Goal: Information Seeking & Learning: Check status

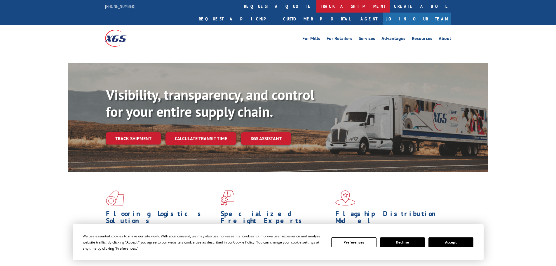
click at [316, 7] on link "track a shipment" at bounding box center [352, 6] width 73 height 13
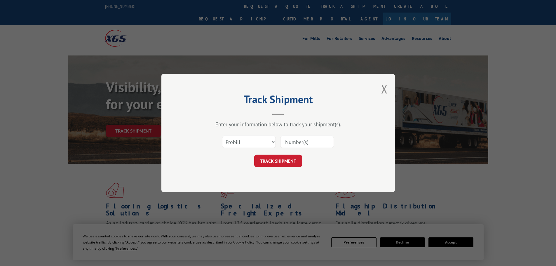
drag, startPoint x: 235, startPoint y: 141, endPoint x: 235, endPoint y: 147, distance: 5.3
click at [235, 141] on select "Select category... Probill BOL PO" at bounding box center [249, 142] width 54 height 12
select select "bol"
click at [222, 136] on select "Select category... Probill BOL PO" at bounding box center [249, 142] width 54 height 12
click at [291, 141] on input at bounding box center [307, 142] width 54 height 12
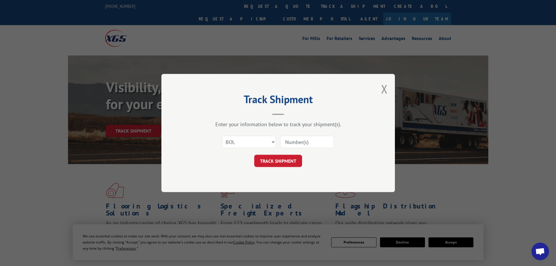
paste input "6009320"
type input "6009320"
click at [278, 160] on button "TRACK SHIPMENT" at bounding box center [278, 161] width 48 height 12
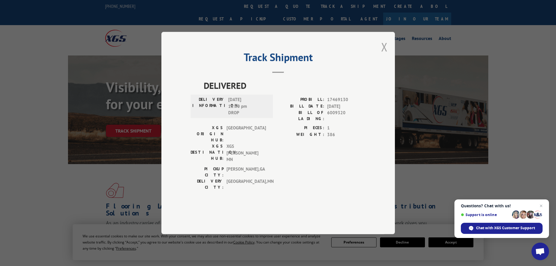
click at [384, 55] on button "Close modal" at bounding box center [384, 46] width 6 height 15
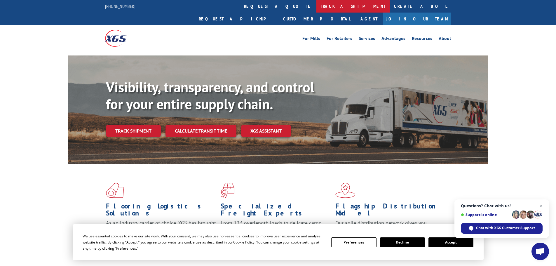
click at [316, 7] on link "track a shipment" at bounding box center [352, 6] width 73 height 13
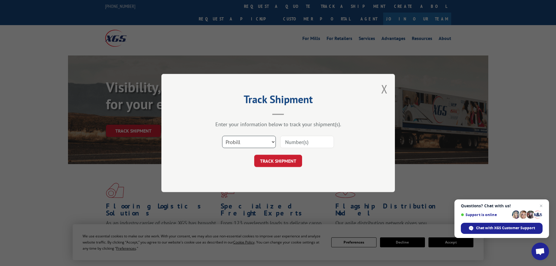
click at [246, 143] on select "Select category... Probill BOL PO" at bounding box center [249, 142] width 54 height 12
select select "bol"
click at [222, 136] on select "Select category... Probill BOL PO" at bounding box center [249, 142] width 54 height 12
click at [296, 142] on input at bounding box center [307, 142] width 54 height 12
paste input "5193974"
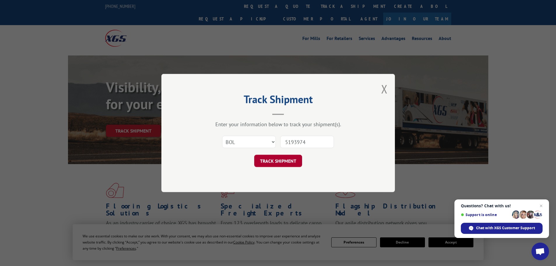
type input "5193974"
click at [284, 162] on button "TRACK SHIPMENT" at bounding box center [278, 161] width 48 height 12
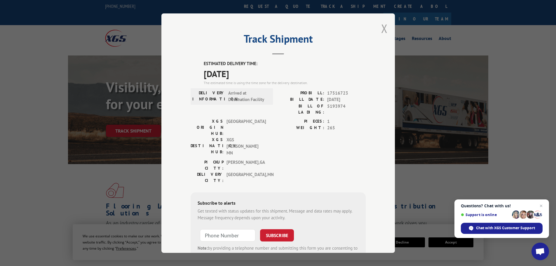
click at [381, 25] on button "Close modal" at bounding box center [384, 28] width 6 height 15
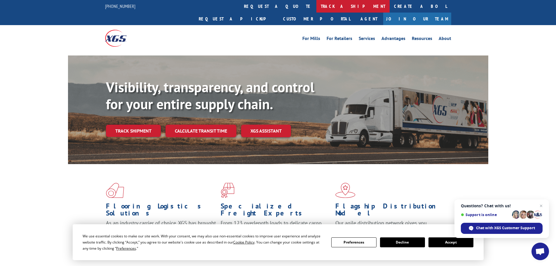
click at [316, 8] on link "track a shipment" at bounding box center [352, 6] width 73 height 13
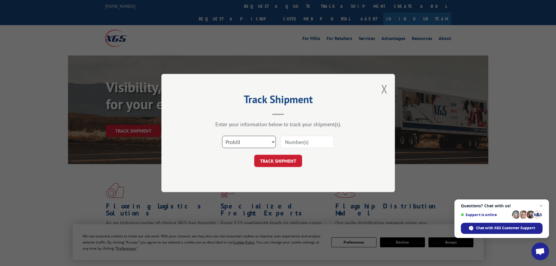
click at [250, 148] on select "Select category... Probill BOL PO" at bounding box center [249, 142] width 54 height 12
select select "bol"
click at [222, 136] on select "Select category... Probill BOL PO" at bounding box center [249, 142] width 54 height 12
click at [294, 146] on input at bounding box center [307, 142] width 54 height 12
paste input "6013780"
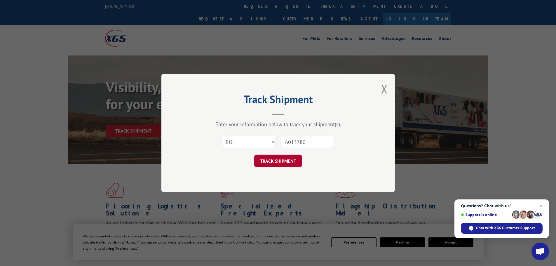
type input "6013780"
click at [289, 159] on button "TRACK SHIPMENT" at bounding box center [278, 161] width 48 height 12
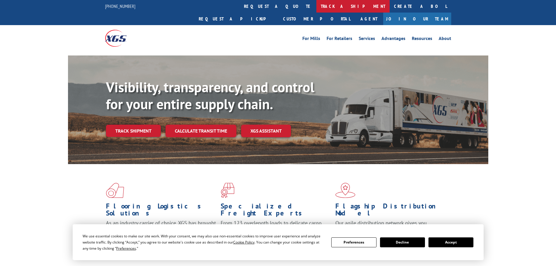
click at [316, 9] on link "track a shipment" at bounding box center [352, 6] width 73 height 13
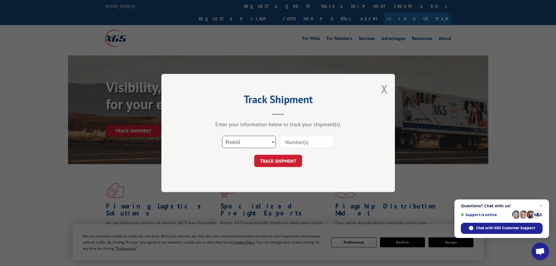
click at [249, 143] on select "Select category... Probill BOL PO" at bounding box center [249, 142] width 54 height 12
select select "bol"
click at [222, 136] on select "Select category... Probill BOL PO" at bounding box center [249, 142] width 54 height 12
click at [293, 145] on input at bounding box center [307, 142] width 54 height 12
paste input "5199290"
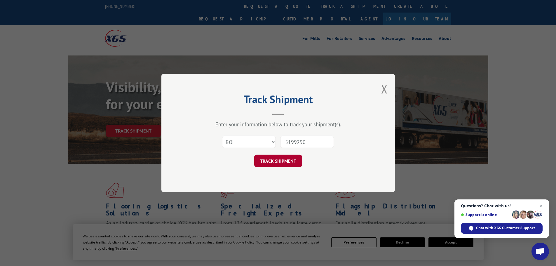
type input "5199290"
click at [279, 163] on button "TRACK SHIPMENT" at bounding box center [278, 161] width 48 height 12
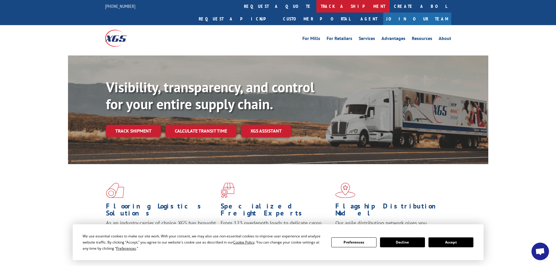
drag, startPoint x: 258, startPoint y: 5, endPoint x: 251, endPoint y: 32, distance: 27.8
click at [316, 4] on link "track a shipment" at bounding box center [352, 6] width 73 height 13
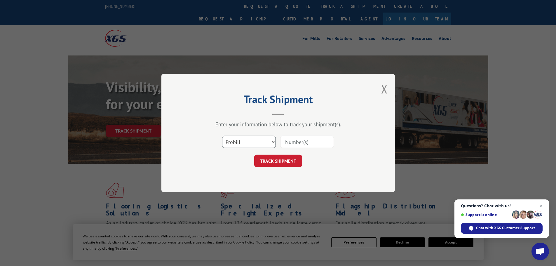
drag, startPoint x: 252, startPoint y: 142, endPoint x: 247, endPoint y: 148, distance: 7.4
click at [252, 142] on select "Select category... Probill BOL PO" at bounding box center [249, 142] width 54 height 12
select select "bol"
click at [222, 136] on select "Select category... Probill BOL PO" at bounding box center [249, 142] width 54 height 12
click at [313, 139] on input at bounding box center [307, 142] width 54 height 12
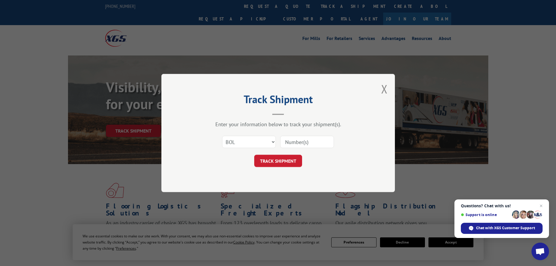
paste input "6018287"
type input "6018287"
click at [289, 161] on button "TRACK SHIPMENT" at bounding box center [278, 161] width 48 height 12
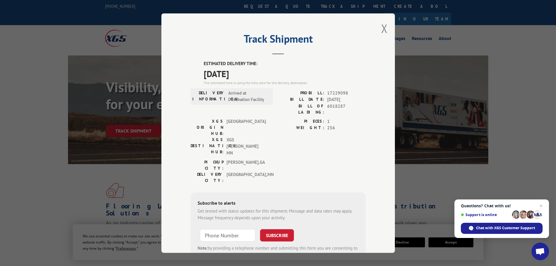
click at [378, 31] on div "Track Shipment ESTIMATED DELIVERY TIME: [DATE] The estimated time is using the …" at bounding box center [278, 132] width 234 height 239
click at [381, 30] on button "Close modal" at bounding box center [384, 28] width 6 height 15
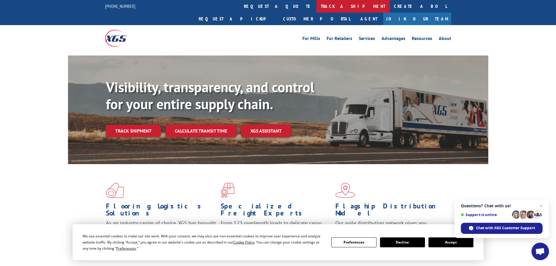
click at [316, 7] on link "track a shipment" at bounding box center [352, 6] width 73 height 13
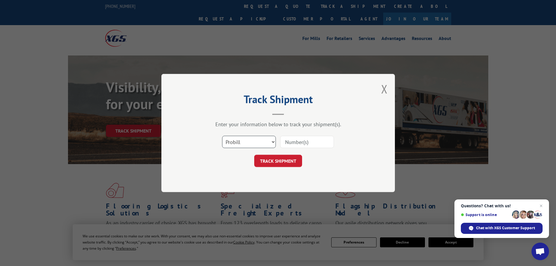
click at [237, 147] on select "Select category... Probill BOL PO" at bounding box center [249, 142] width 54 height 12
select select "bol"
click at [222, 136] on select "Select category... Probill BOL PO" at bounding box center [249, 142] width 54 height 12
click at [307, 142] on input at bounding box center [307, 142] width 54 height 12
paste input "6017624"
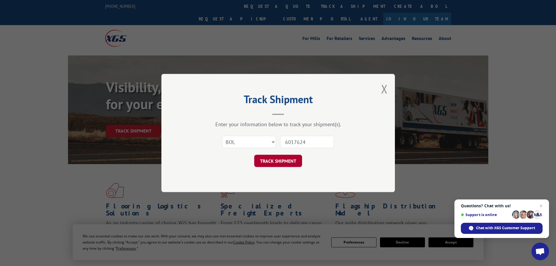
type input "6017624"
click at [267, 159] on button "TRACK SHIPMENT" at bounding box center [278, 161] width 48 height 12
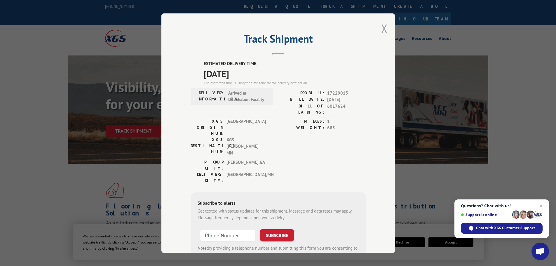
click at [382, 25] on button "Close modal" at bounding box center [384, 28] width 6 height 15
